Goal: Find specific page/section: Find specific page/section

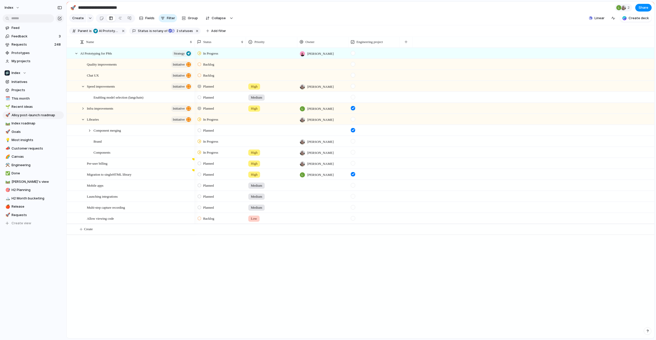
click at [328, 170] on div at bounding box center [328, 170] width 0 height 0
